Goal: Task Accomplishment & Management: Complete application form

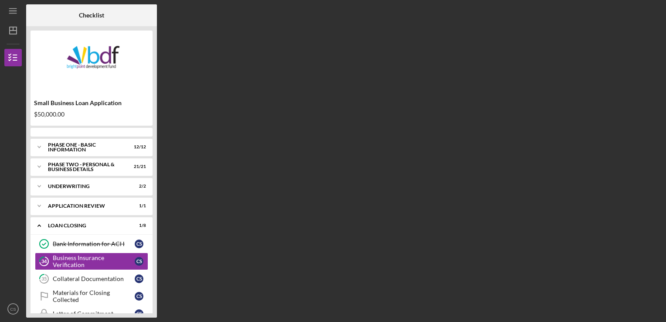
scroll to position [35, 0]
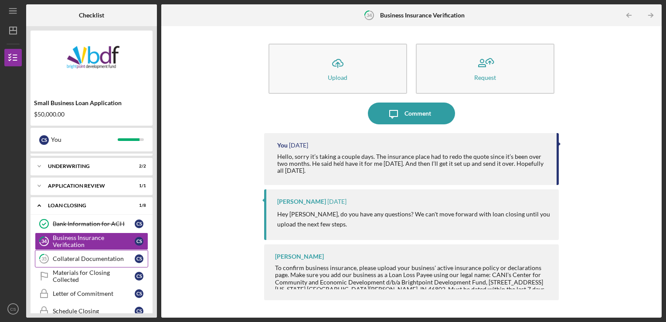
drag, startPoint x: 78, startPoint y: 259, endPoint x: 90, endPoint y: 257, distance: 12.4
click at [78, 259] on div "Collateral Documentation" at bounding box center [94, 258] width 82 height 7
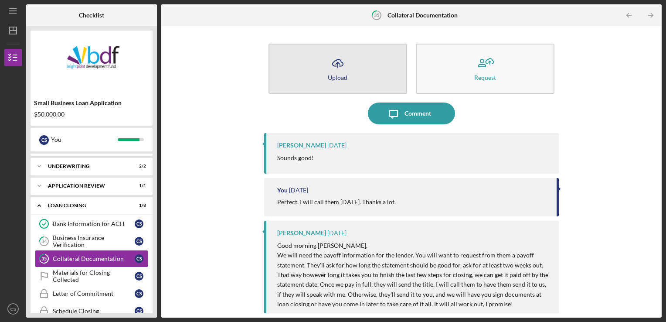
click at [338, 64] on icon "Icon/Upload" at bounding box center [338, 63] width 22 height 22
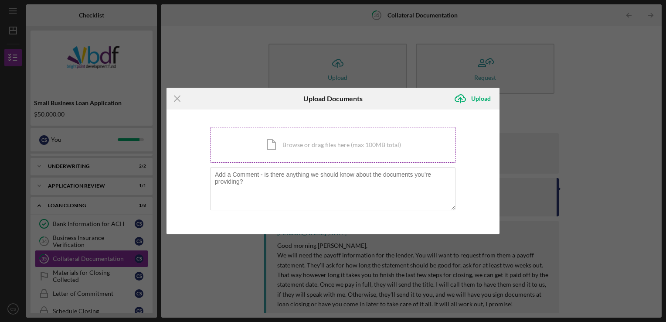
click at [309, 140] on div "Icon/Document Browse or drag files here (max 100MB total) Tap to choose files o…" at bounding box center [333, 145] width 246 height 36
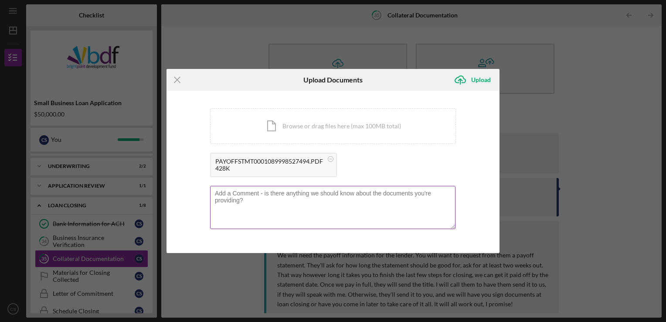
click at [284, 201] on textarea at bounding box center [333, 207] width 246 height 43
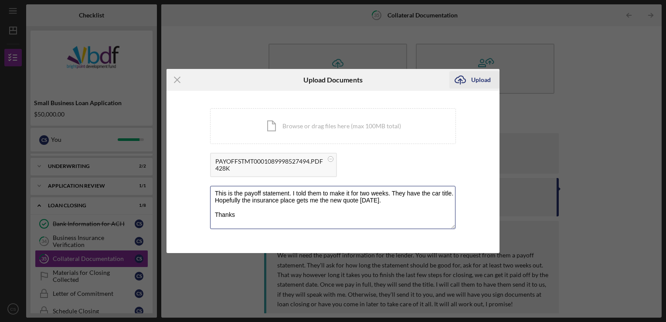
type textarea "This is the payoff statement. I told them to make it for two weeks. They have t…"
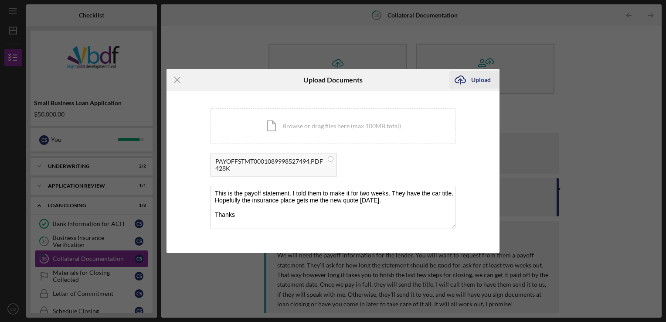
click at [481, 79] on div "Upload" at bounding box center [481, 79] width 20 height 17
